Goal: Communication & Community: Share content

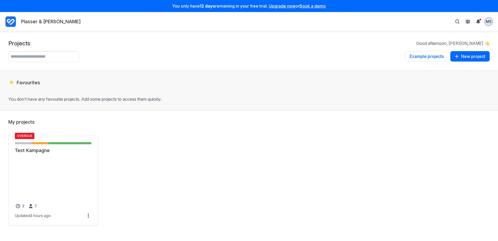
click at [488, 22] on span "MS" at bounding box center [489, 21] width 6 height 5
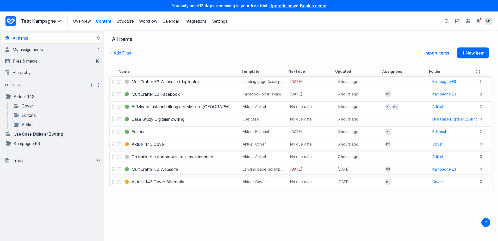
click at [340, 49] on div "+ Add Filter Import items New item" at bounding box center [298, 56] width 379 height 19
click at [486, 22] on span "MS" at bounding box center [489, 20] width 6 height 5
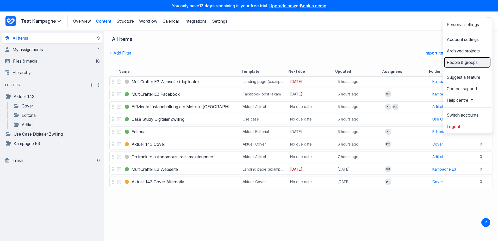
click at [460, 64] on span "People & groups" at bounding box center [462, 62] width 31 height 4
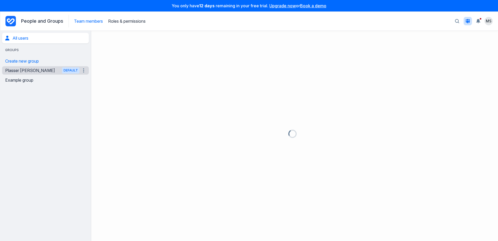
click at [23, 74] on link "Plasser Theurer Default" at bounding box center [42, 70] width 74 height 8
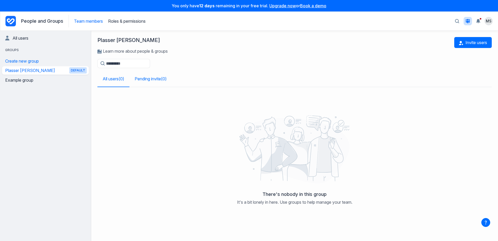
click at [153, 79] on link "Pending invite ( 0 )" at bounding box center [150, 79] width 42 height 16
click at [110, 77] on link "All users ( 0 )" at bounding box center [113, 79] width 32 height 16
click at [463, 44] on span "button" at bounding box center [461, 43] width 5 height 4
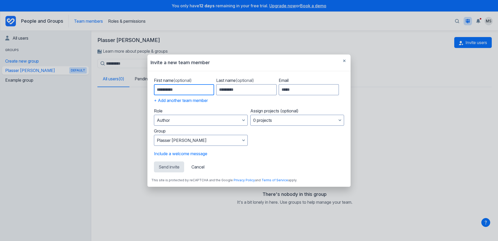
click at [168, 89] on input "First name (optional)" at bounding box center [184, 89] width 60 height 11
type input "******"
type input "********"
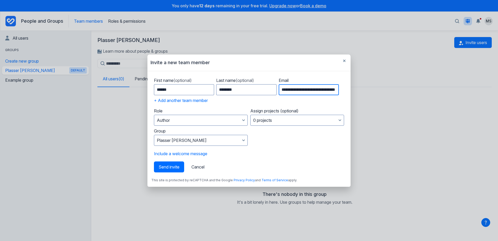
scroll to position [0, 21]
drag, startPoint x: 293, startPoint y: 90, endPoint x: 340, endPoint y: 89, distance: 46.9
click at [340, 89] on div "**********" at bounding box center [249, 86] width 190 height 17
click at [331, 90] on input "**********" at bounding box center [309, 89] width 60 height 11
type input "**********"
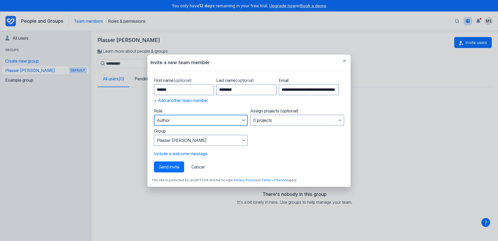
click at [187, 120] on button "Author" at bounding box center [201, 120] width 94 height 11
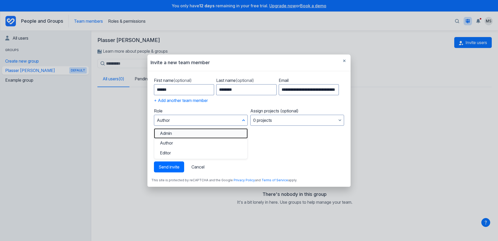
drag, startPoint x: 185, startPoint y: 133, endPoint x: 188, endPoint y: 134, distance: 3.1
click at [185, 134] on button "Admin" at bounding box center [200, 133] width 93 height 10
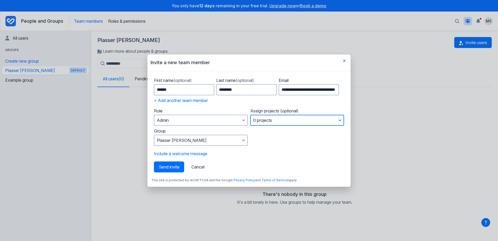
click at [266, 118] on button "0 projects" at bounding box center [297, 120] width 94 height 11
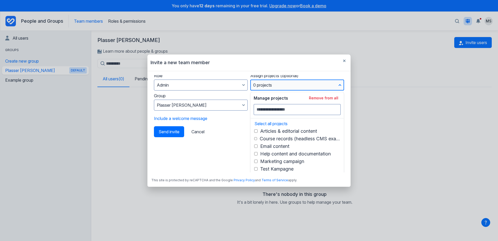
scroll to position [41, 0]
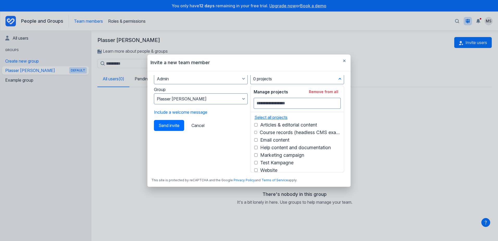
click at [261, 118] on button "Select all projects" at bounding box center [270, 117] width 36 height 5
click at [202, 142] on form "**********" at bounding box center [248, 123] width 195 height 97
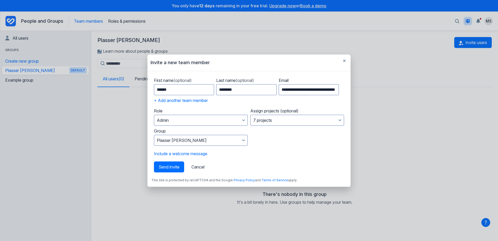
scroll to position [0, 0]
click at [206, 140] on button "Plasser Theurer" at bounding box center [201, 140] width 94 height 11
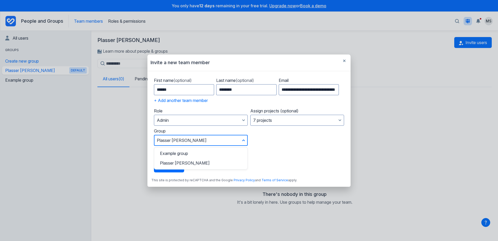
click at [206, 140] on button "Plasser Theurer" at bounding box center [201, 140] width 94 height 11
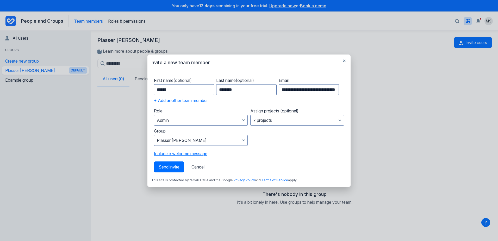
click at [190, 154] on button "Include a welcome message" at bounding box center [180, 153] width 53 height 5
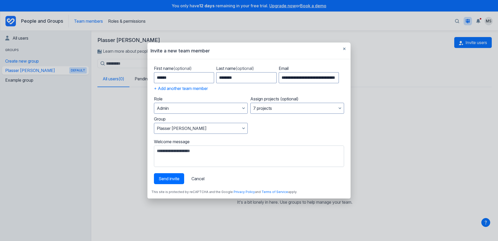
click at [185, 158] on textarea "Welcome message" at bounding box center [249, 155] width 190 height 21
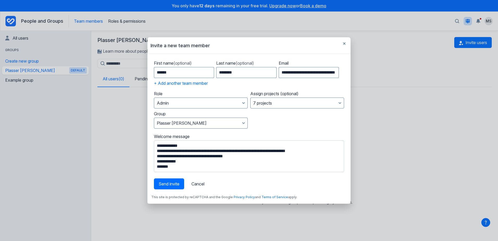
click at [183, 151] on textarea "**********" at bounding box center [249, 156] width 190 height 32
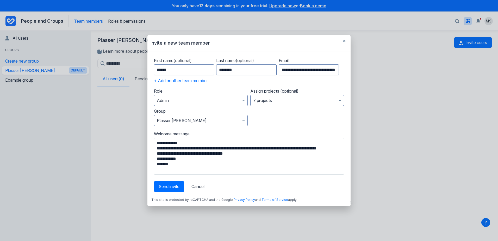
click at [245, 157] on textarea "**********" at bounding box center [249, 155] width 190 height 37
type textarea "**********"
click at [325, 72] on input "**********" at bounding box center [309, 69] width 60 height 11
type input "**********"
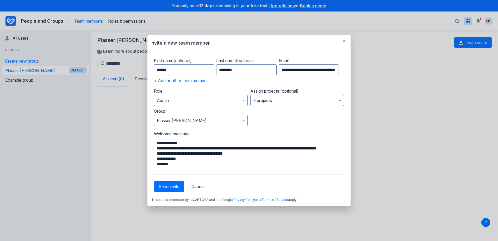
scroll to position [0, 0]
click at [330, 119] on form "**********" at bounding box center [248, 123] width 195 height 136
click at [205, 153] on textarea "**********" at bounding box center [249, 155] width 190 height 37
click at [172, 187] on span "Send invite" at bounding box center [169, 186] width 21 height 5
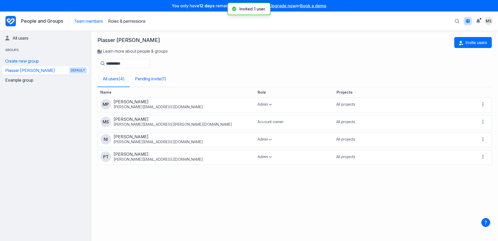
click at [151, 74] on link "Pending invite ( 1 )" at bounding box center [151, 79] width 42 height 16
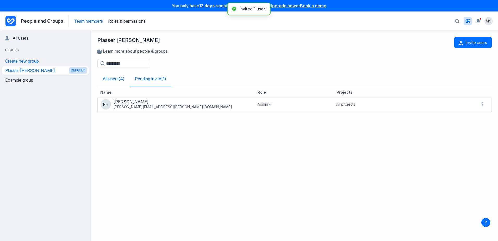
click at [118, 79] on link "All users ( 4 )" at bounding box center [113, 79] width 32 height 16
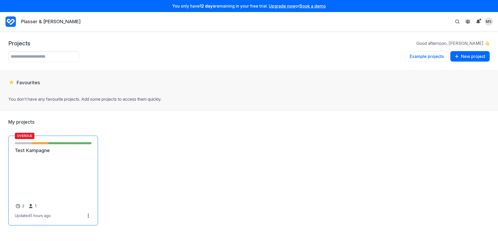
click at [44, 153] on link "Test Kampagne" at bounding box center [53, 150] width 77 height 6
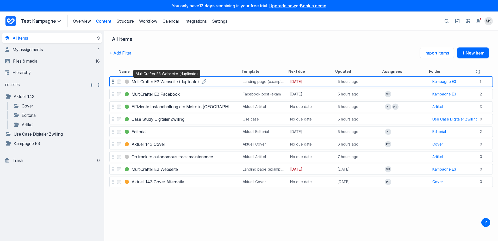
click at [173, 82] on h3 "MultiCrafter E3 Webseite (duplicate)" at bounding box center [164, 81] width 67 height 6
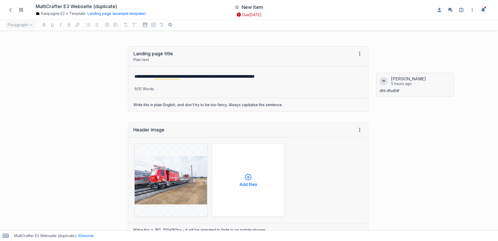
click at [440, 142] on div "NI Nicola Irsigler 5 hours ago dfd dfsdfdf" at bounding box center [435, 226] width 124 height 371
click at [436, 162] on div "NI Nicola Irsigler 5 hours ago dfd dfsdfdf" at bounding box center [435, 226] width 124 height 371
click at [472, 10] on icon "button" at bounding box center [472, 10] width 1 height 4
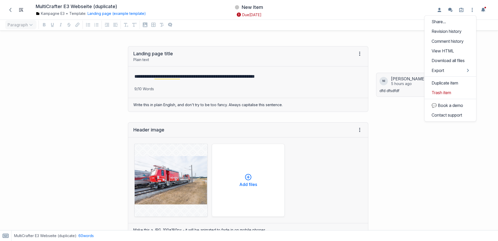
click at [454, 130] on div "NI Nicola Irsigler 5 hours ago dfd dfsdfdf" at bounding box center [435, 226] width 124 height 371
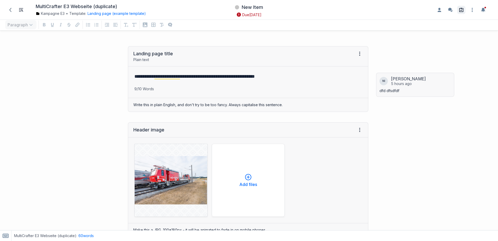
click at [462, 10] on icon at bounding box center [461, 10] width 4 height 4
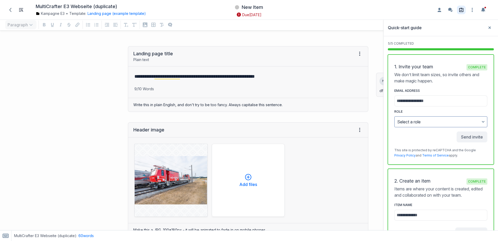
click at [462, 10] on icon at bounding box center [461, 10] width 4 height 4
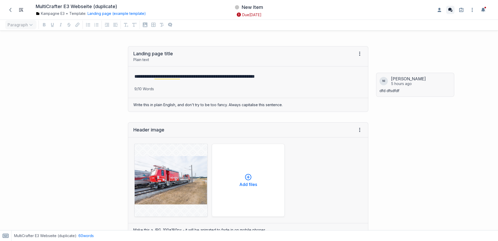
click at [449, 10] on icon "Enable the commenting sidebar" at bounding box center [450, 10] width 4 height 4
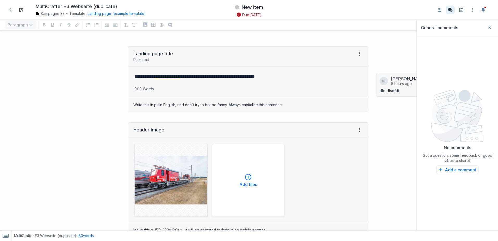
click at [450, 10] on icon "Disable the commenting sidebar" at bounding box center [450, 10] width 4 height 4
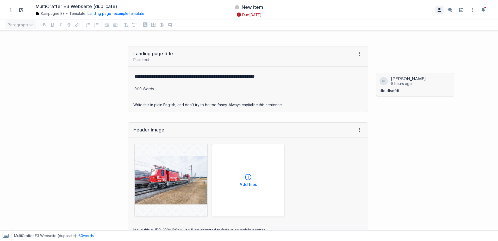
click at [440, 11] on icon "Enable the assignees sidebar" at bounding box center [439, 10] width 4 height 4
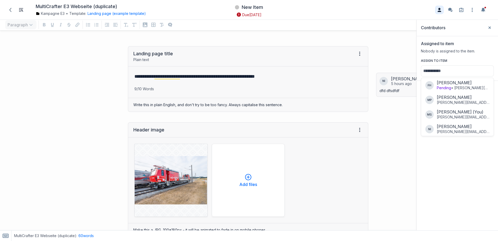
click at [440, 11] on icon "Disable the assignees sidebar" at bounding box center [439, 10] width 4 height 4
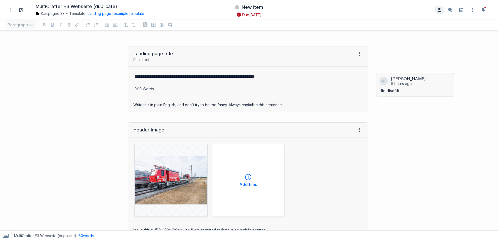
click at [440, 11] on icon "Enable the assignees sidebar" at bounding box center [439, 10] width 4 height 4
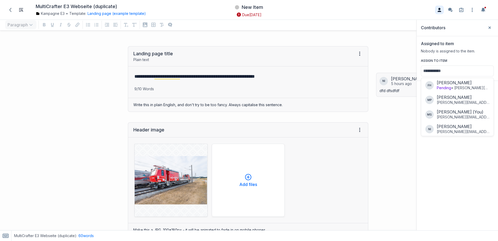
click at [440, 11] on icon "Disable the assignees sidebar" at bounding box center [439, 10] width 4 height 4
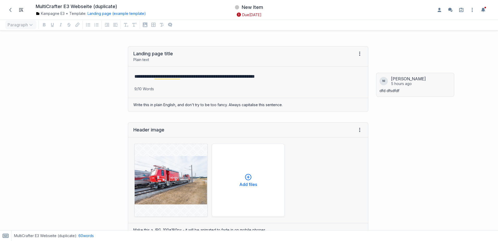
click at [412, 121] on div "NI Nicola Irsigler 5 hours ago dfd dfsdfdf" at bounding box center [435, 226] width 124 height 371
click at [176, 77] on mark "**********" at bounding box center [167, 76] width 26 height 5
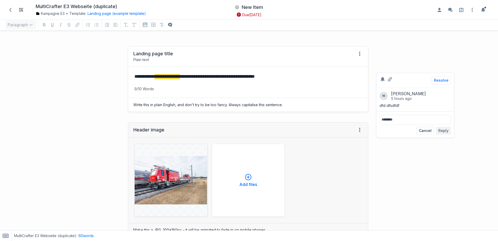
click at [390, 122] on textarea at bounding box center [414, 120] width 67 height 6
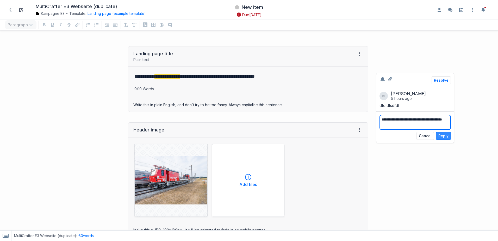
type textarea "**********"
click at [443, 133] on button "Reply" at bounding box center [443, 136] width 15 height 8
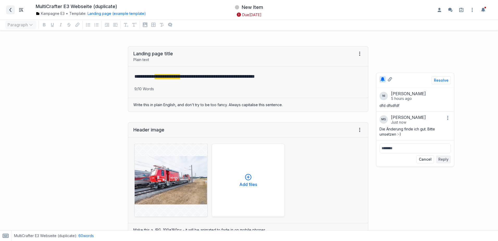
click at [12, 11] on icon at bounding box center [10, 10] width 4 height 4
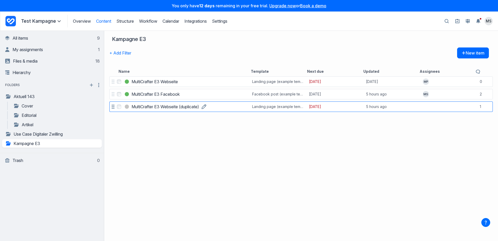
click at [159, 106] on h3 "MultiCrafter E3 Webseite (duplicate)" at bounding box center [164, 106] width 67 height 6
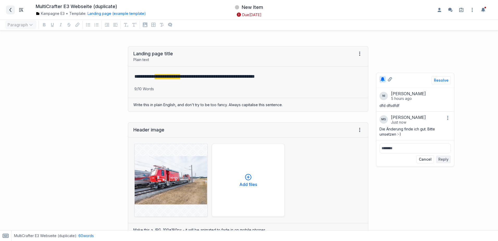
click at [10, 14] on span at bounding box center [10, 10] width 8 height 8
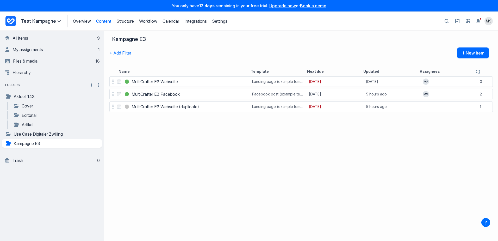
click at [158, 162] on div "Select MultiCrafter E3 Webseite MultiCrafter E3 Webseite Landing page (example …" at bounding box center [301, 157] width 394 height 165
click at [12, 21] on icon "Project Dashboard" at bounding box center [10, 21] width 10 height 10
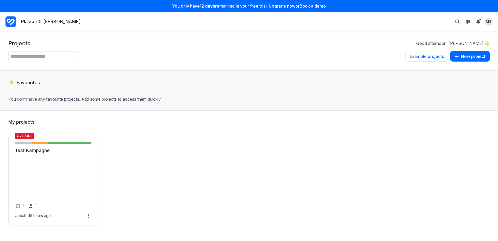
drag, startPoint x: 35, startPoint y: 152, endPoint x: 115, endPoint y: 141, distance: 80.7
click at [115, 141] on div "Overdue New Item - 2 items ( 22% ) Draft - 2 items ( 22% ) Review - 5 items ( 5…" at bounding box center [248, 180] width 481 height 90
click at [31, 206] on icon at bounding box center [31, 206] width 4 height 4
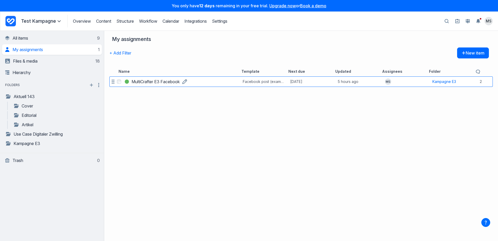
click at [167, 83] on h3 "MultiCrafter E3 Facebook" at bounding box center [155, 81] width 48 height 6
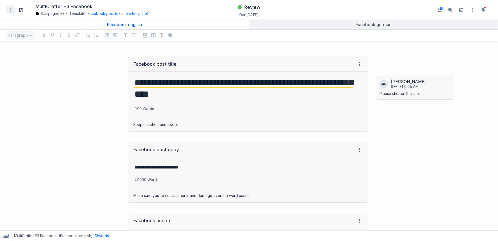
click at [13, 11] on span at bounding box center [10, 10] width 8 height 8
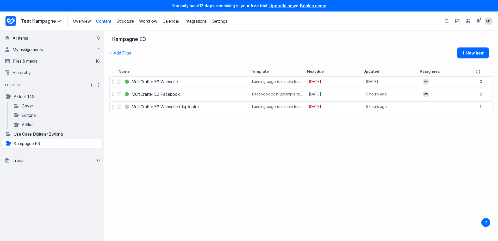
click at [10, 20] on icon "Project Dashboard" at bounding box center [11, 21] width 8 height 6
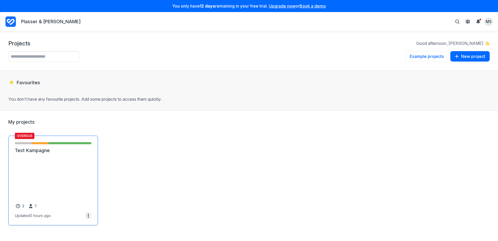
click at [87, 215] on icon at bounding box center [88, 215] width 4 height 4
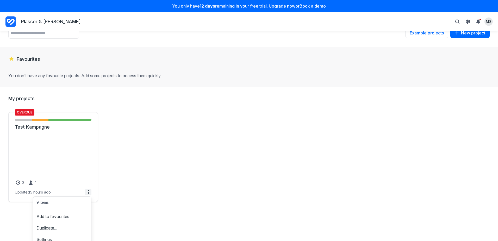
scroll to position [42, 0]
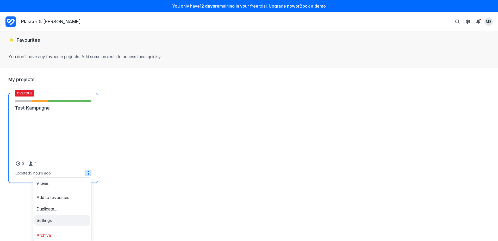
click at [52, 218] on link "Settings" at bounding box center [62, 220] width 56 height 8
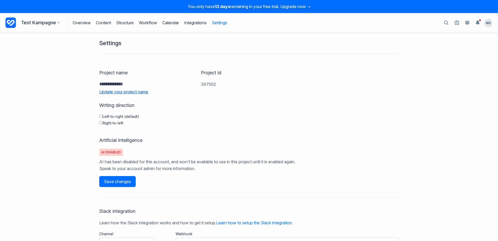
click at [120, 92] on link "Update your project name" at bounding box center [147, 91] width 96 height 5
click at [80, 78] on div "**********" at bounding box center [249, 136] width 498 height 208
click at [5, 22] on div "Test Kampagne Example Articles & editorial content Example Course records (head…" at bounding box center [249, 22] width 498 height 19
click at [10, 24] on icon at bounding box center [10, 22] width 10 height 10
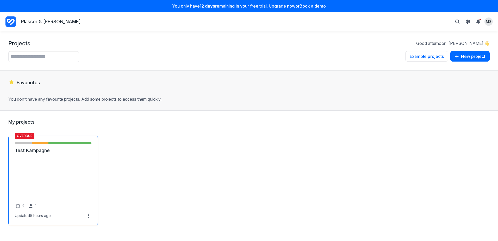
click at [58, 153] on link "Test Kampagne" at bounding box center [53, 150] width 77 height 6
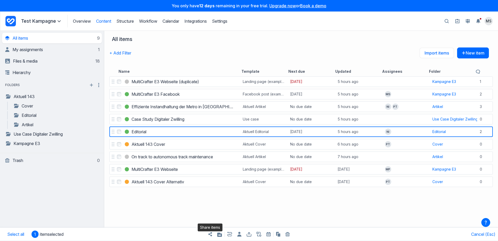
click at [211, 233] on icon at bounding box center [210, 234] width 4 height 4
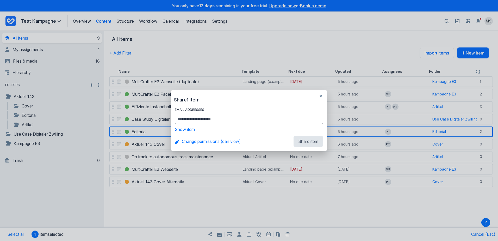
click at [253, 120] on input "EMAIL ADDRESSES" at bounding box center [248, 118] width 144 height 7
type input "**********"
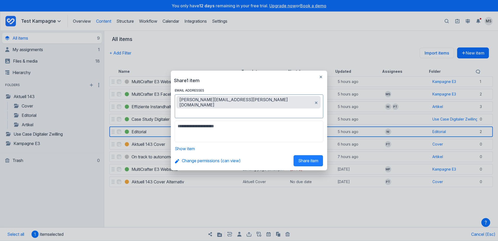
click at [306, 142] on form "EMAIL ADDRESSES michael.sautner@plassertheurer.com Message Show item Change per…" at bounding box center [249, 128] width 156 height 83
click at [216, 156] on button "Change permissions (can view)" at bounding box center [210, 160] width 70 height 11
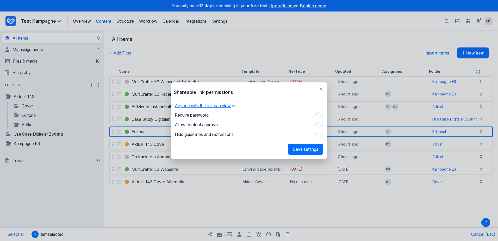
click at [229, 105] on button "Anyone with the link can view" at bounding box center [205, 105] width 60 height 5
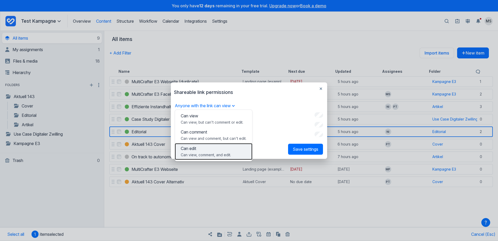
click at [198, 150] on p "Can edit" at bounding box center [214, 148] width 66 height 5
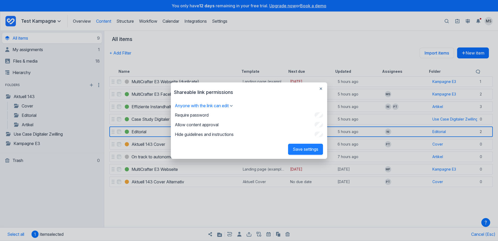
click at [305, 149] on button "Save settings" at bounding box center [305, 148] width 35 height 11
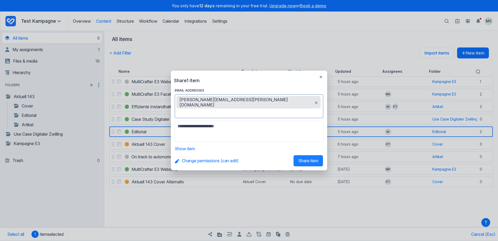
click at [307, 158] on span "Share item" at bounding box center [308, 160] width 20 height 5
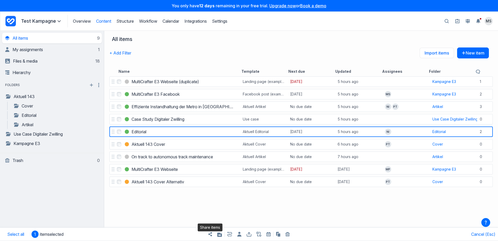
click at [217, 199] on div "Select MultiCrafter E3 Webseite (duplicate) MultiCrafter E3 Webseite (duplicate…" at bounding box center [301, 157] width 394 height 165
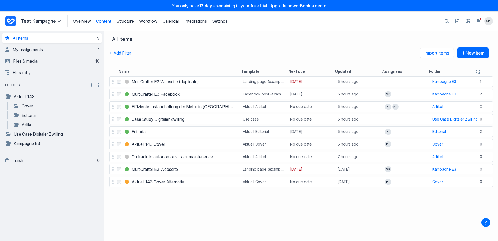
click at [140, 210] on div "Select MultiCrafter E3 Webseite (duplicate) MultiCrafter E3 Webseite (duplicate…" at bounding box center [301, 157] width 394 height 165
click at [285, 205] on div "Select MultiCrafter E3 Webseite (duplicate) MultiCrafter E3 Webseite (duplicate…" at bounding box center [301, 157] width 394 height 165
click at [38, 107] on link "Cover" at bounding box center [49, 106] width 72 height 6
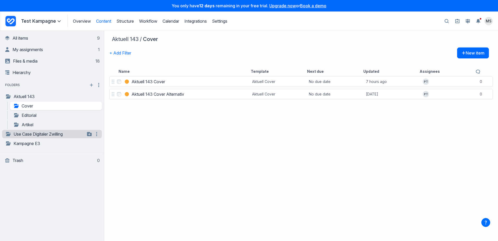
click at [78, 135] on link "Use Case Digitaler Zwilling" at bounding box center [45, 134] width 80 height 6
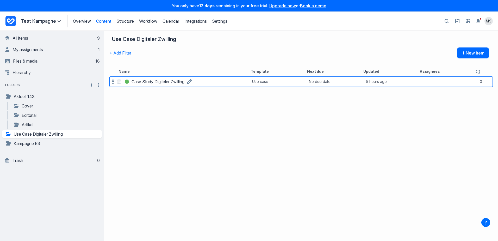
click at [158, 80] on h3 "Case Study Digitaler Zwilling" at bounding box center [157, 81] width 53 height 6
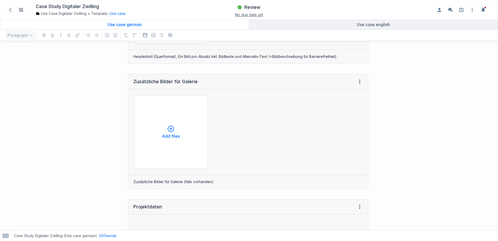
scroll to position [497, 0]
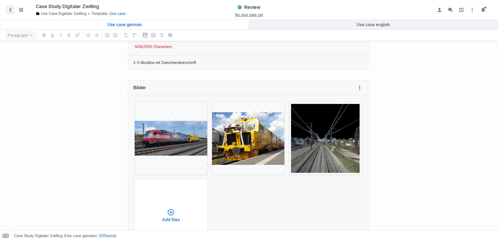
click at [13, 10] on span at bounding box center [10, 10] width 8 height 8
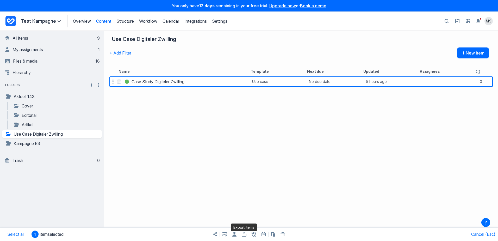
click at [243, 235] on icon "Export items" at bounding box center [244, 234] width 5 height 4
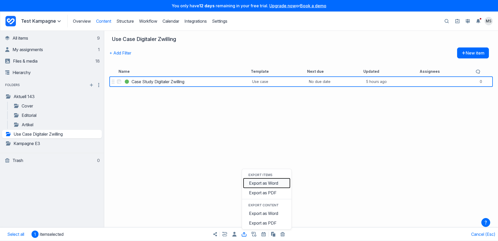
drag, startPoint x: 264, startPoint y: 183, endPoint x: 319, endPoint y: 170, distance: 56.6
click at [319, 170] on div "Use Case Digitaler Zwilling + Add Filter New item Name Template Next due Update…" at bounding box center [301, 136] width 394 height 210
click at [269, 193] on button "Export as PDF" at bounding box center [266, 193] width 47 height 10
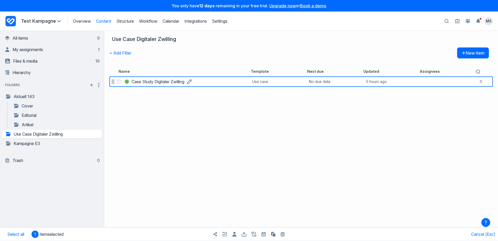
click at [161, 80] on h3 "Case Study Digitaler Zwilling" at bounding box center [157, 81] width 53 height 6
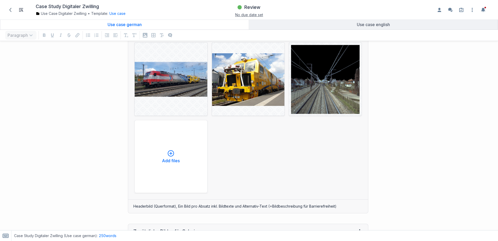
scroll to position [573, 0]
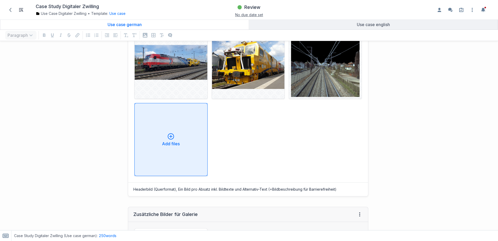
click at [170, 138] on div "Add files" at bounding box center [171, 139] width 64 height 12
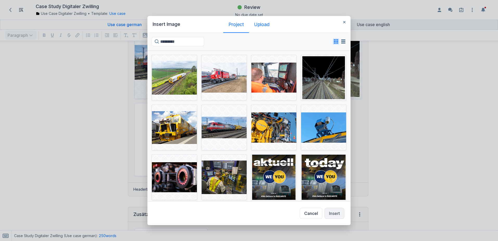
click at [265, 22] on div "Upload" at bounding box center [261, 24] width 15 height 5
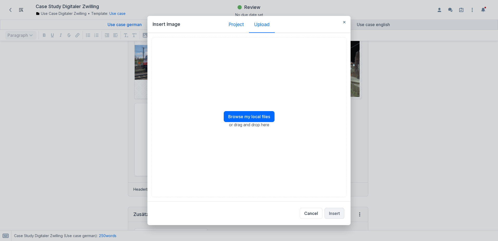
click at [242, 25] on div "Project" at bounding box center [235, 24] width 15 height 5
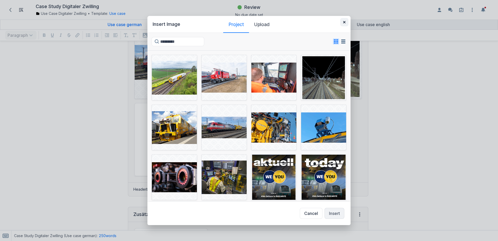
click at [345, 24] on button "button" at bounding box center [344, 22] width 8 height 8
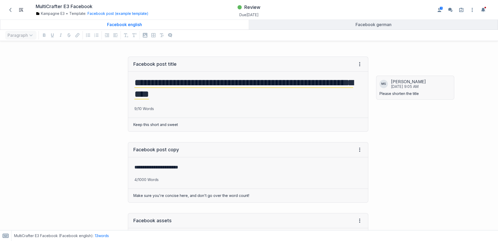
click at [93, 93] on div "**********" at bounding box center [187, 93] width 368 height 85
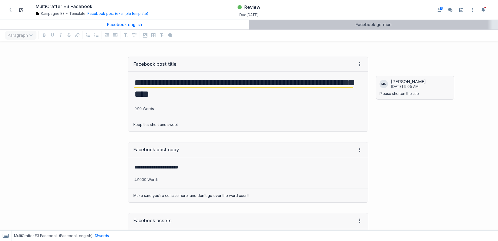
click at [293, 24] on div "Facebook german" at bounding box center [373, 24] width 245 height 5
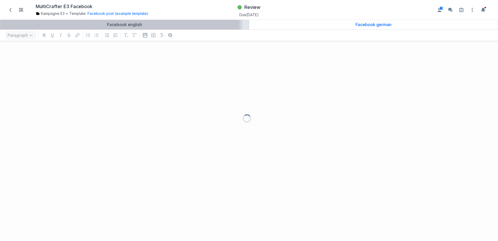
click at [153, 23] on div "Facebook english" at bounding box center [124, 24] width 244 height 5
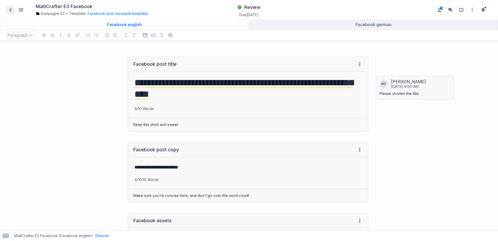
click at [11, 9] on icon at bounding box center [10, 10] width 4 height 4
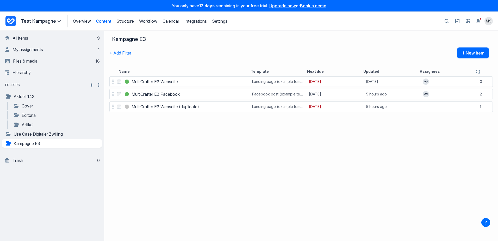
click at [275, 5] on link "Upgrade now" at bounding box center [282, 5] width 27 height 5
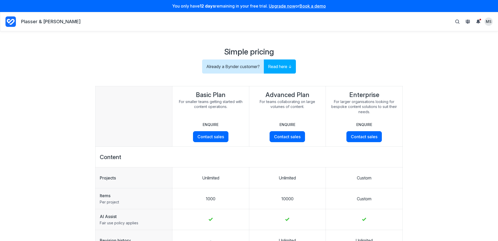
scroll to position [26, 0]
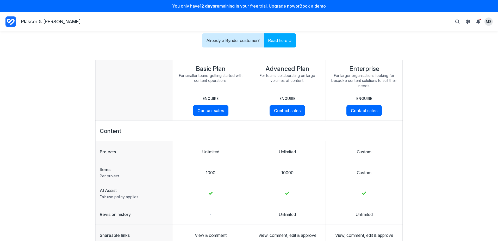
click at [412, 51] on main "**********" at bounding box center [249, 109] width 498 height 209
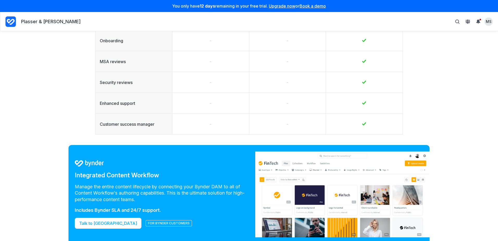
scroll to position [660, 0]
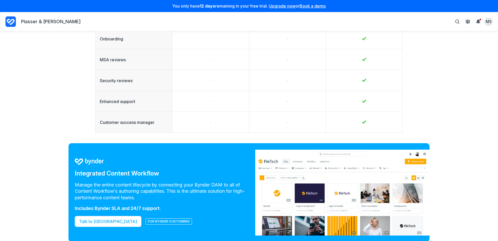
click at [79, 137] on div "**********" at bounding box center [249, 135] width 498 height 209
